Goal: Find specific page/section: Find specific page/section

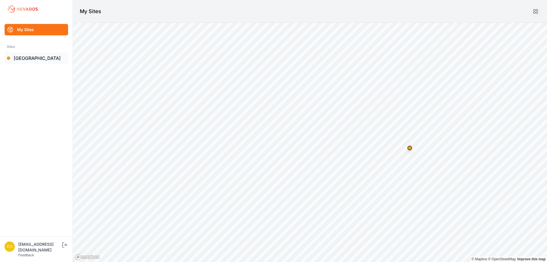
click at [30, 59] on link "[GEOGRAPHIC_DATA]" at bounding box center [37, 57] width 64 height 11
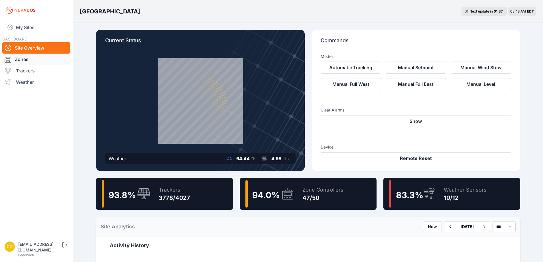
click at [17, 57] on link "Zones" at bounding box center [36, 59] width 68 height 11
click at [23, 61] on link "Zones" at bounding box center [36, 59] width 68 height 11
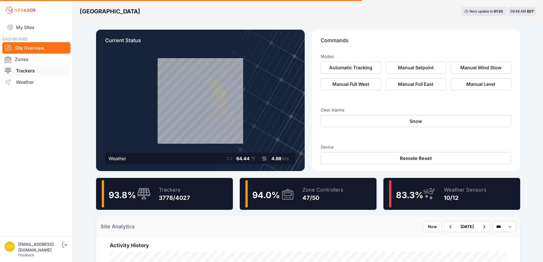
click at [26, 73] on link "Trackers" at bounding box center [36, 70] width 68 height 11
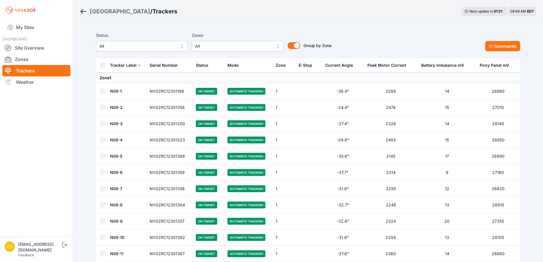
click at [277, 46] on button "All" at bounding box center [237, 46] width 91 height 10
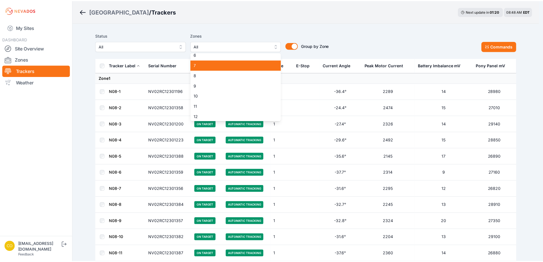
scroll to position [57, 0]
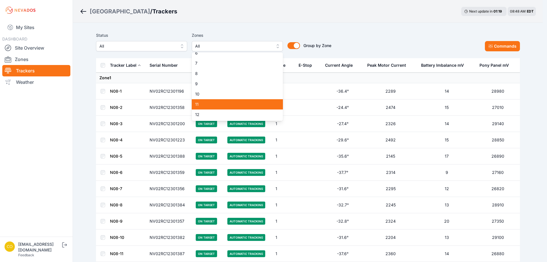
click at [239, 101] on div "11" at bounding box center [237, 104] width 91 height 10
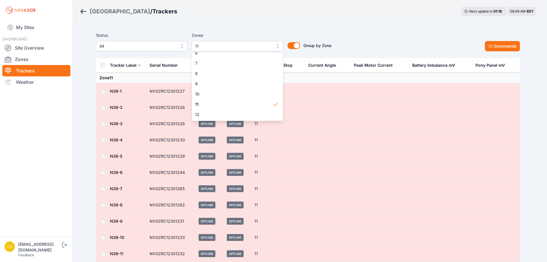
click at [383, 43] on div "Status All Zones 11 1 2 3 4 5 6 7 8 9 10 11 12 13 14 15 16 17 18 19 20 21 22 23…" at bounding box center [308, 41] width 424 height 19
